Goal: Transaction & Acquisition: Download file/media

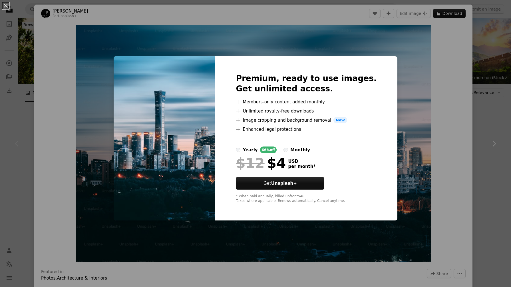
click at [418, 112] on div "An X shape Premium, ready to use images. Get unlimited access. A plus sign Memb…" at bounding box center [255, 143] width 511 height 287
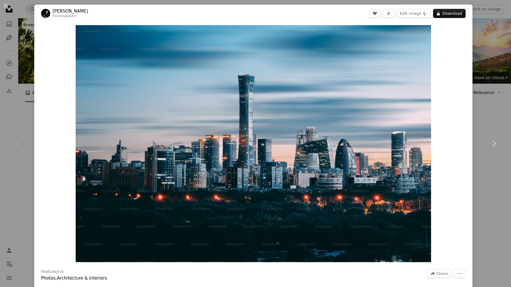
click at [5, 4] on button "An X shape" at bounding box center [5, 5] width 7 height 7
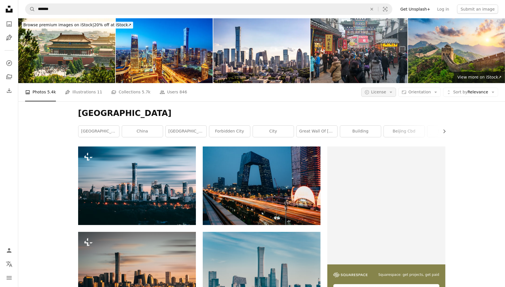
click at [392, 90] on icon "Arrow down" at bounding box center [391, 92] width 5 height 5
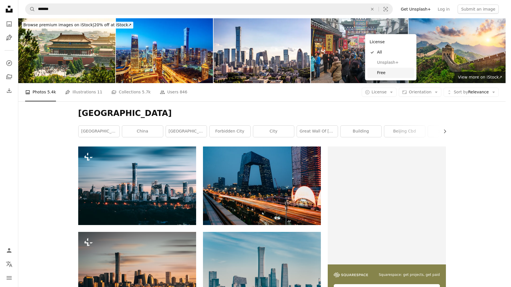
click at [390, 72] on span "Free" at bounding box center [394, 73] width 35 height 6
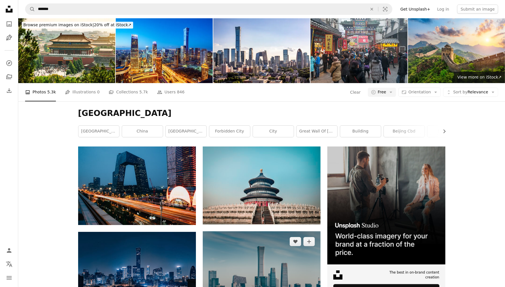
click at [239, 231] on img at bounding box center [262, 270] width 118 height 78
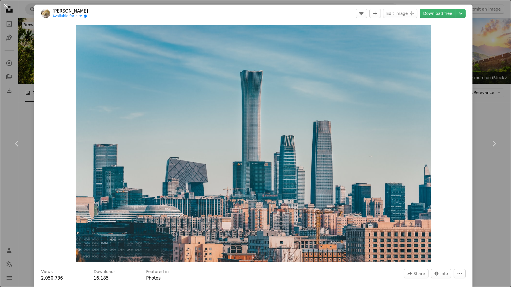
click at [6, 3] on button "An X shape" at bounding box center [5, 5] width 7 height 7
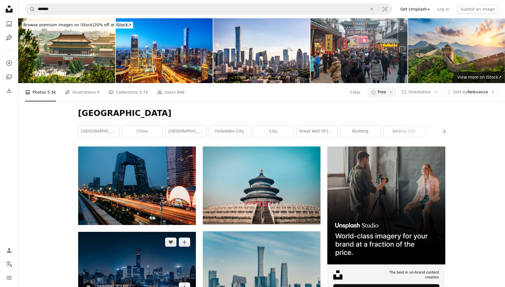
click at [132, 232] on img at bounding box center [137, 264] width 118 height 65
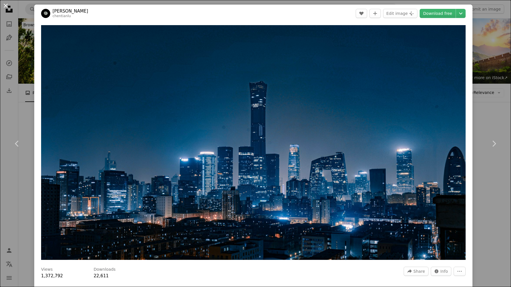
click at [6, 6] on button "An X shape" at bounding box center [5, 5] width 7 height 7
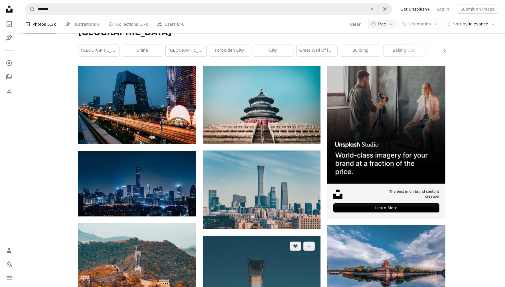
scroll to position [143, 0]
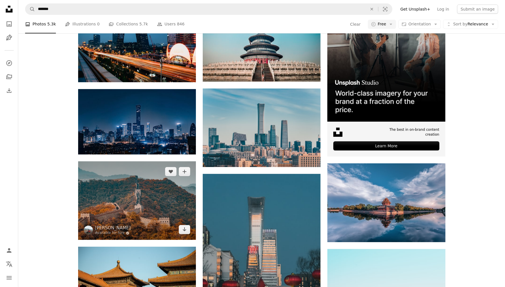
click at [150, 161] on img at bounding box center [137, 200] width 118 height 78
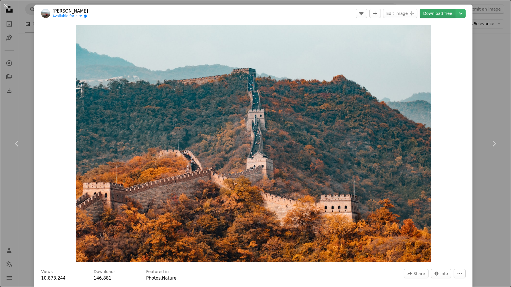
click at [437, 16] on link "Download free" at bounding box center [438, 13] width 36 height 9
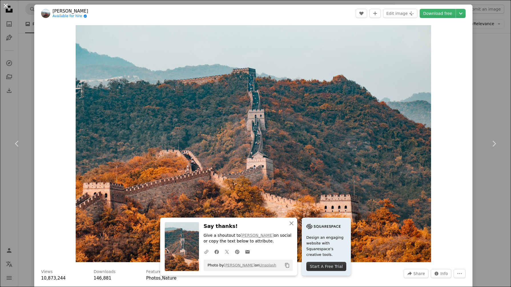
click at [7, 6] on button "An X shape" at bounding box center [5, 5] width 7 height 7
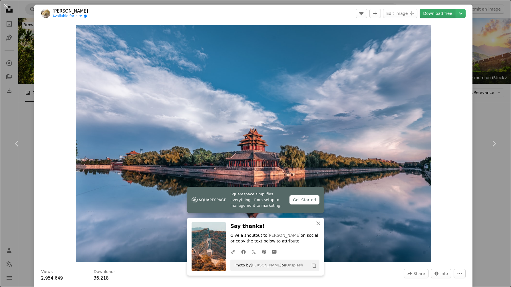
click at [429, 13] on link "Download free" at bounding box center [438, 13] width 36 height 9
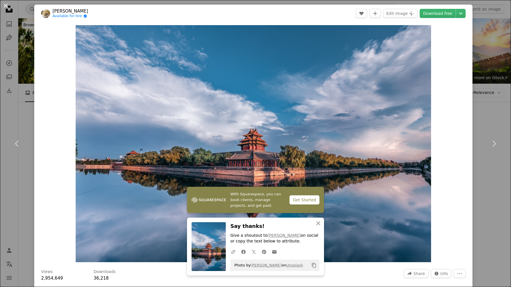
click at [6, 4] on button "An X shape" at bounding box center [5, 5] width 7 height 7
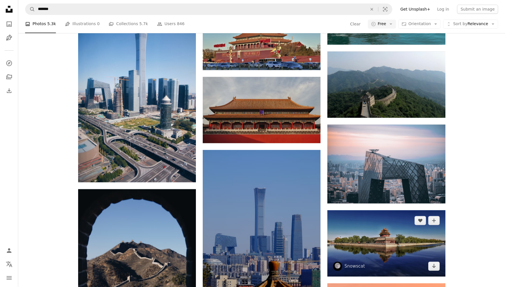
scroll to position [1391, 0]
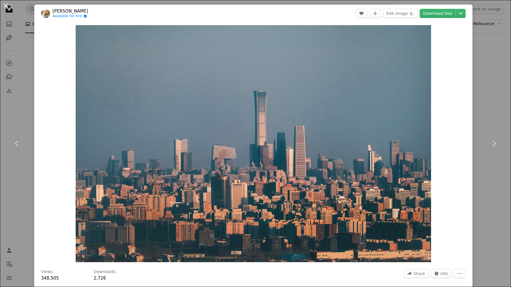
click at [7, 6] on button "An X shape" at bounding box center [5, 5] width 7 height 7
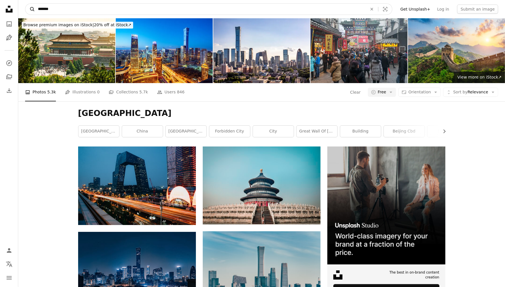
drag, startPoint x: 51, startPoint y: 9, endPoint x: 28, endPoint y: 7, distance: 22.3
click at [28, 7] on form "A magnifying glass ******* An X shape Visual search" at bounding box center [209, 8] width 368 height 11
type input "********"
click button "A magnifying glass" at bounding box center [30, 9] width 10 height 11
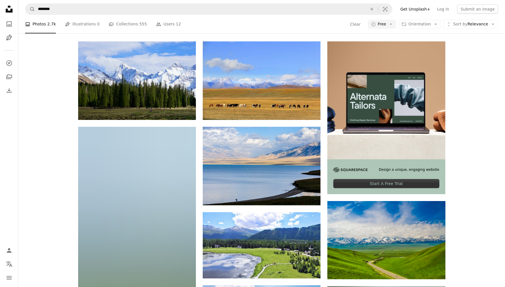
scroll to position [71, 0]
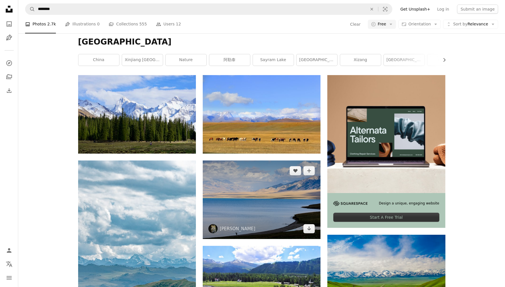
click at [264, 160] on img at bounding box center [262, 199] width 118 height 78
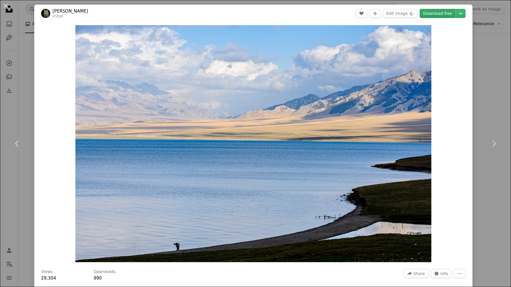
click at [441, 14] on link "Download free" at bounding box center [438, 13] width 36 height 9
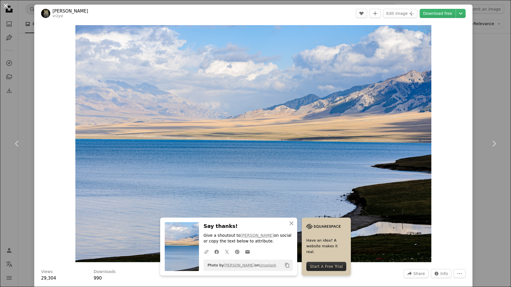
click at [5, 6] on button "An X shape" at bounding box center [5, 5] width 7 height 7
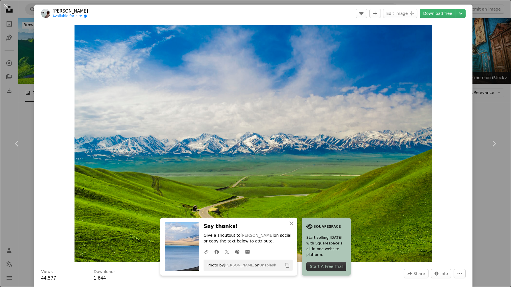
click at [7, 6] on button "An X shape" at bounding box center [5, 5] width 7 height 7
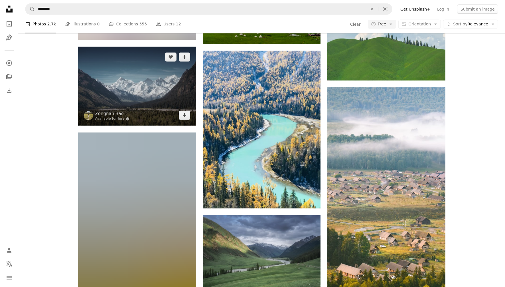
scroll to position [749, 0]
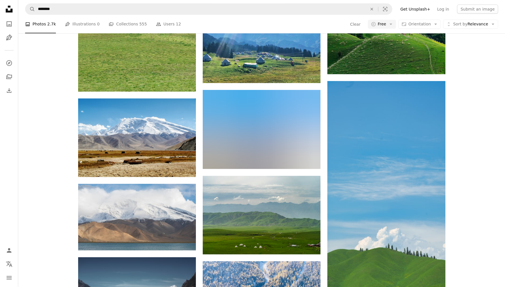
scroll to position [392, 0]
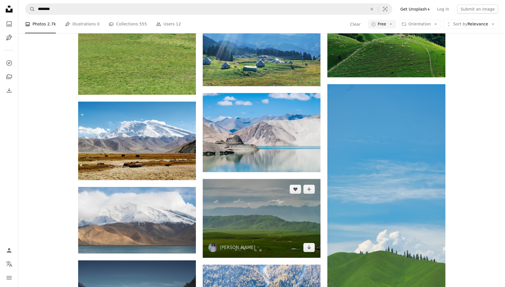
click at [266, 179] on img at bounding box center [262, 218] width 118 height 78
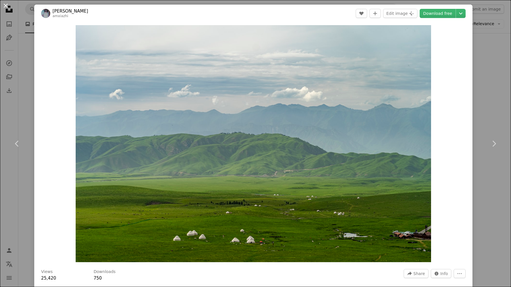
click at [4, 5] on button "An X shape" at bounding box center [5, 5] width 7 height 7
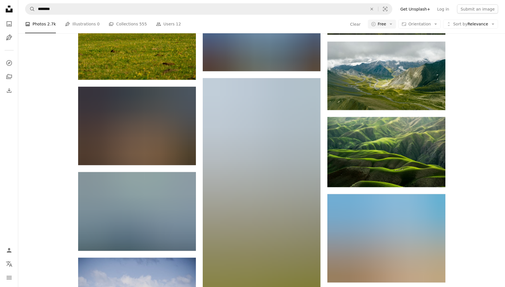
scroll to position [963, 0]
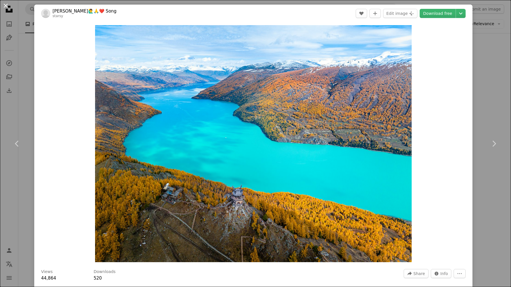
click at [4, 5] on button "An X shape" at bounding box center [5, 5] width 7 height 7
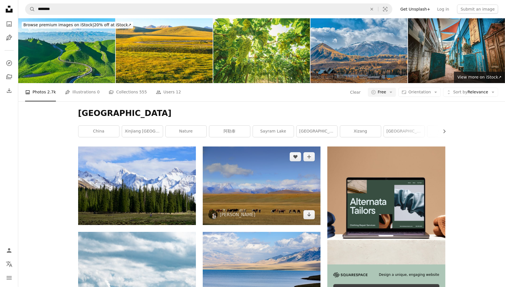
click at [275, 146] on img at bounding box center [262, 185] width 118 height 78
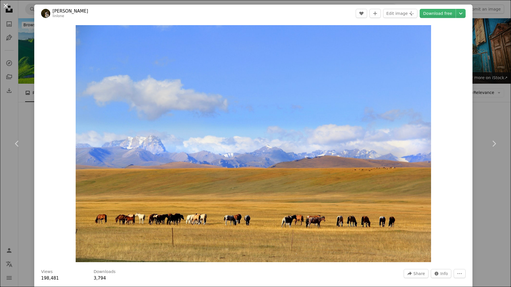
click at [6, 4] on button "An X shape" at bounding box center [5, 5] width 7 height 7
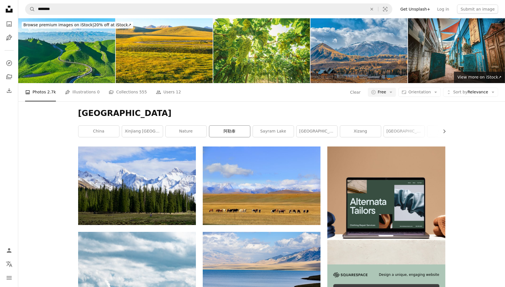
click at [235, 126] on link "阿勒泰" at bounding box center [229, 131] width 41 height 11
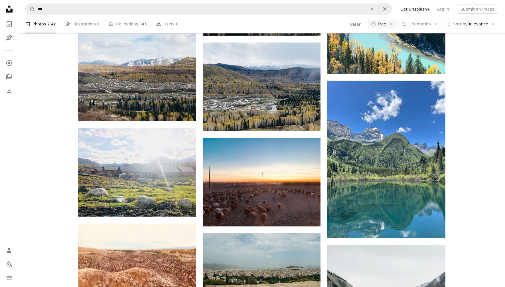
scroll to position [392, 0]
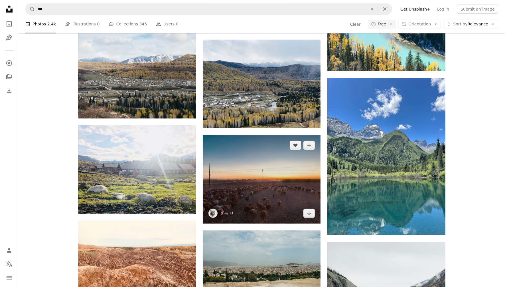
click at [275, 135] on img at bounding box center [262, 179] width 118 height 88
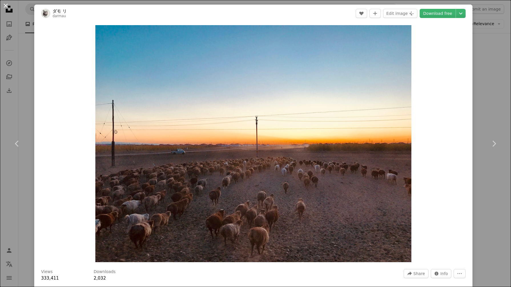
click at [4, 5] on button "An X shape" at bounding box center [5, 5] width 7 height 7
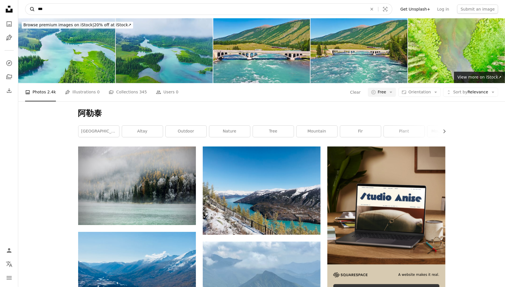
drag, startPoint x: 57, startPoint y: 11, endPoint x: 33, endPoint y: 10, distance: 24.3
click at [33, 10] on form "A magnifying glass *** An X shape Visual search" at bounding box center [209, 8] width 368 height 11
type input "*"
type input "**"
click button "A magnifying glass" at bounding box center [30, 9] width 10 height 11
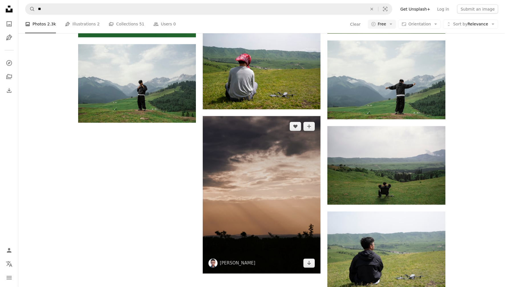
scroll to position [837, 0]
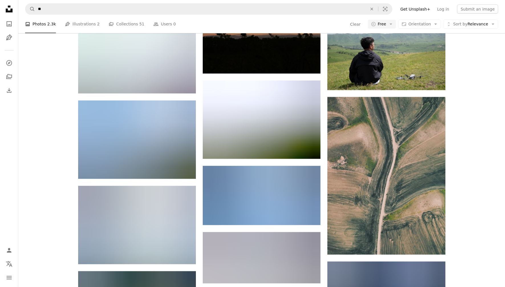
scroll to position [0, 0]
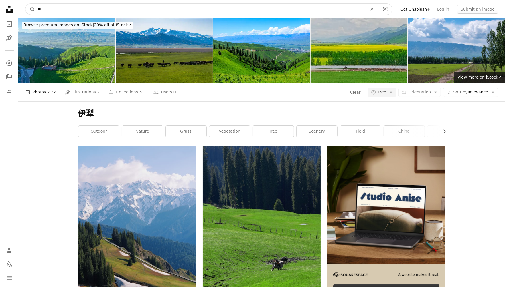
drag, startPoint x: 51, startPoint y: 9, endPoint x: 20, endPoint y: 7, distance: 31.4
click at [20, 7] on nav "A magnifying glass ** An X shape Visual search Filters Get Unsplash+ Log in Sub…" at bounding box center [261, 9] width 487 height 18
type input "*"
type input "**"
click button "A magnifying glass" at bounding box center [30, 9] width 10 height 11
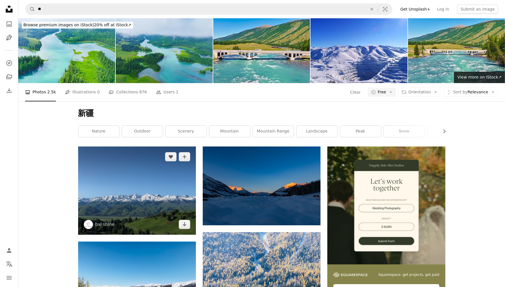
click at [150, 146] on img at bounding box center [137, 190] width 118 height 88
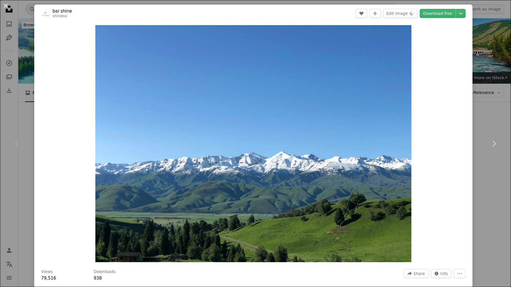
click at [5, 6] on button "An X shape" at bounding box center [5, 5] width 7 height 7
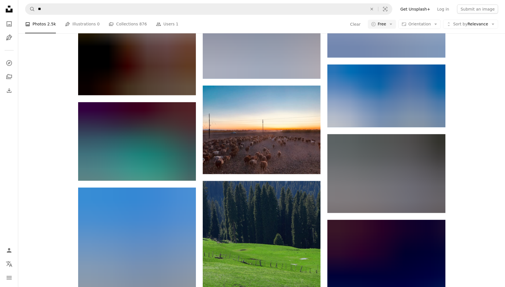
scroll to position [749, 0]
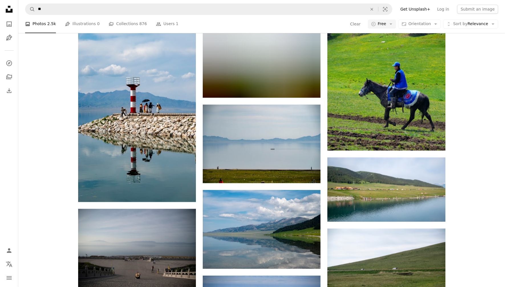
scroll to position [0, 0]
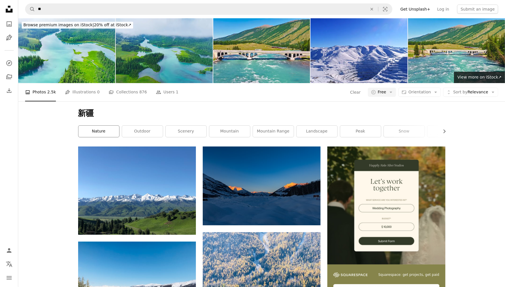
click at [99, 126] on link "nature" at bounding box center [98, 131] width 41 height 11
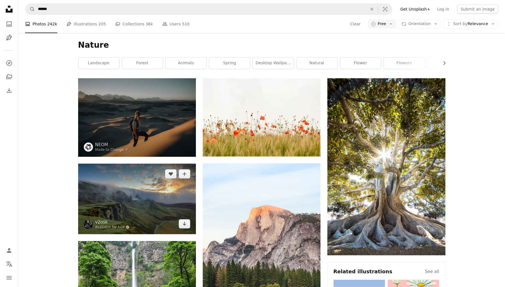
click at [160, 184] on img at bounding box center [137, 199] width 118 height 70
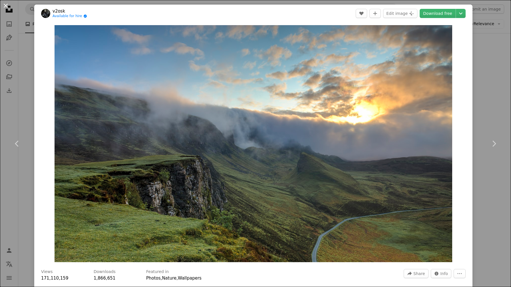
click at [5, 3] on button "An X shape" at bounding box center [5, 5] width 7 height 7
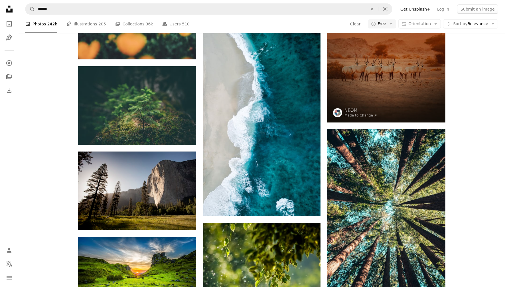
scroll to position [607, 0]
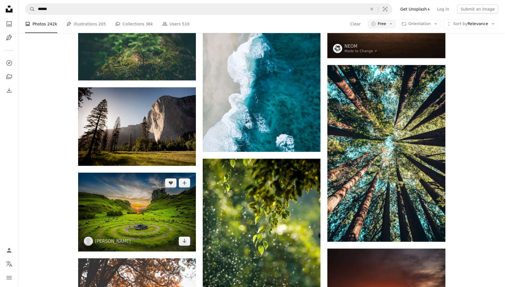
click at [134, 231] on img at bounding box center [137, 212] width 118 height 79
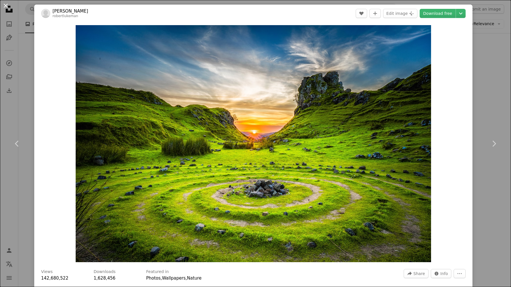
click at [5, 5] on button "An X shape" at bounding box center [5, 5] width 7 height 7
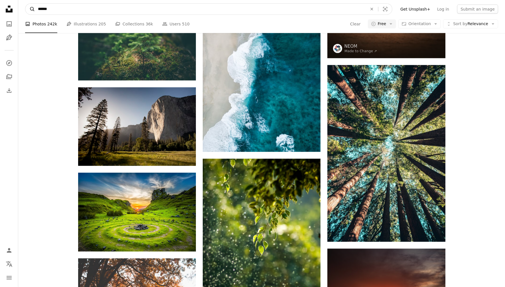
drag, startPoint x: 57, startPoint y: 11, endPoint x: 34, endPoint y: 7, distance: 24.1
click at [34, 7] on form "A magnifying glass ****** An X shape Visual search" at bounding box center [209, 8] width 368 height 11
type input "****"
click button "A magnifying glass" at bounding box center [30, 9] width 10 height 11
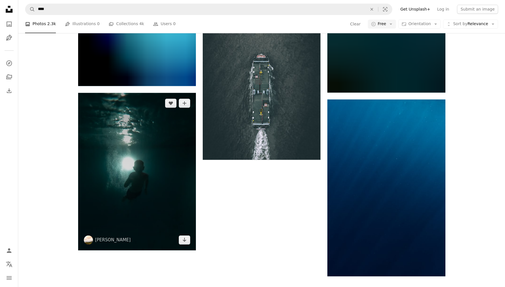
scroll to position [1070, 0]
